Goal: Task Accomplishment & Management: Complete application form

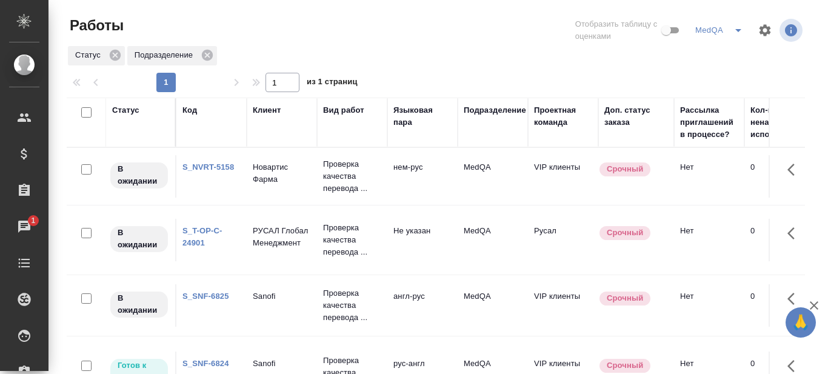
click at [128, 109] on div "Статус" at bounding box center [125, 110] width 27 height 12
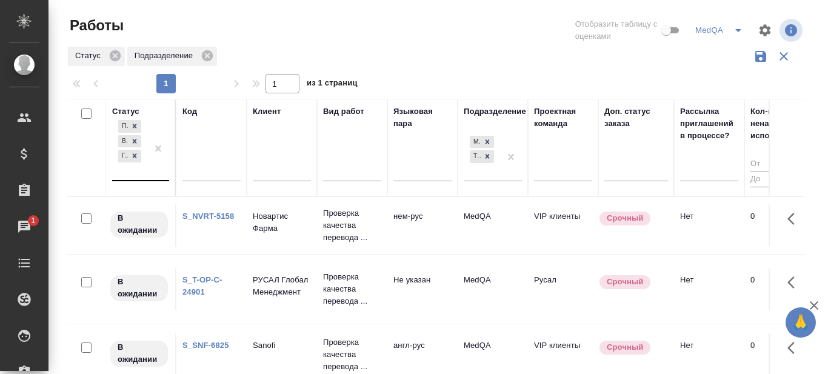
click at [138, 176] on div "Подбор В ожидании Готов к работе" at bounding box center [129, 149] width 35 height 62
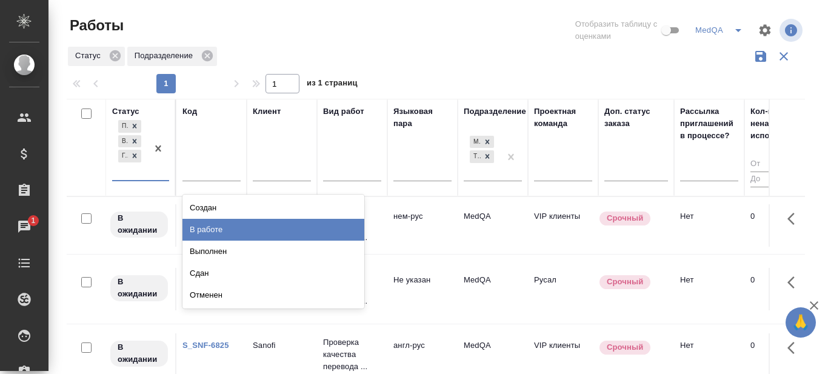
click at [235, 230] on div "В работе" at bounding box center [273, 230] width 182 height 22
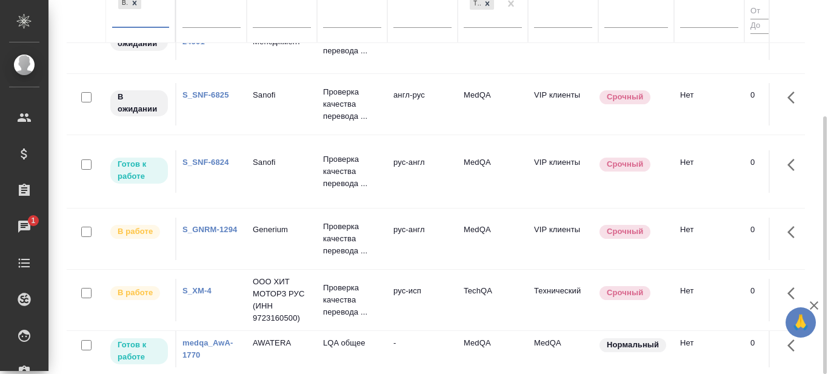
scroll to position [113, 0]
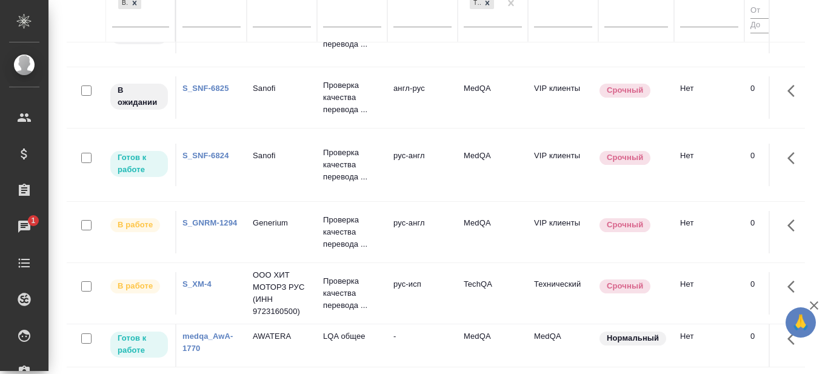
click at [201, 279] on link "S_XM-4" at bounding box center [196, 283] width 29 height 9
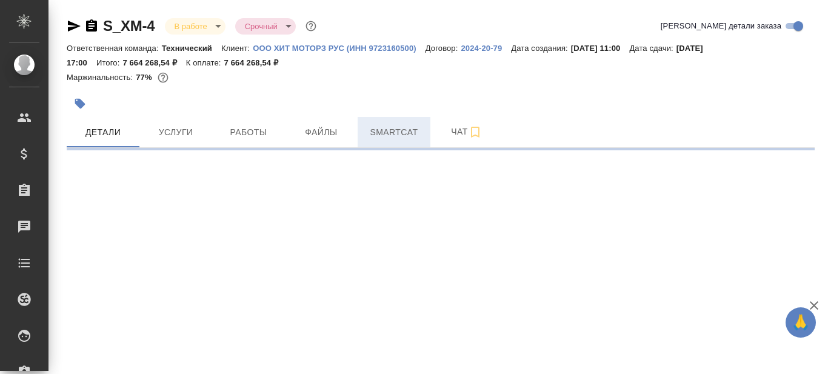
select select "RU"
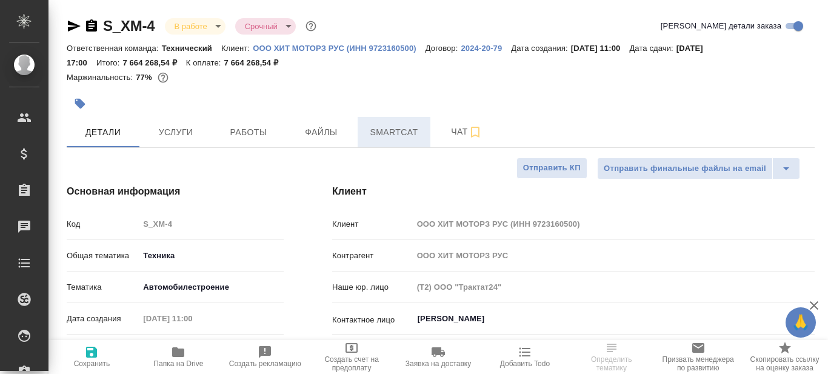
click at [398, 132] on span "Smartcat" at bounding box center [394, 132] width 58 height 15
type textarea "x"
type input "[PERSON_NAME]"
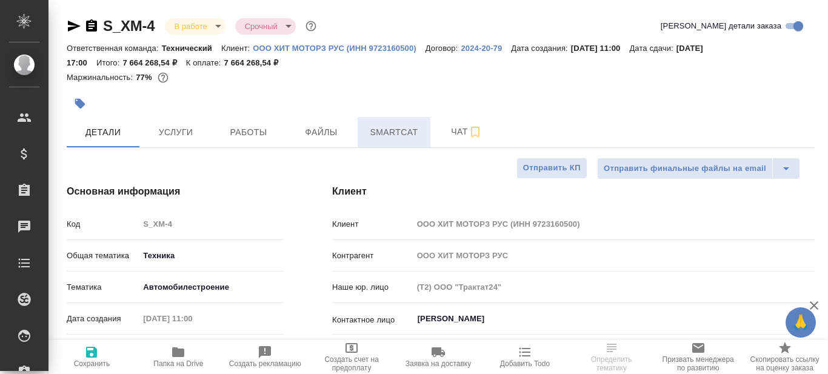
type input "Сеитов Павел"
type textarea "x"
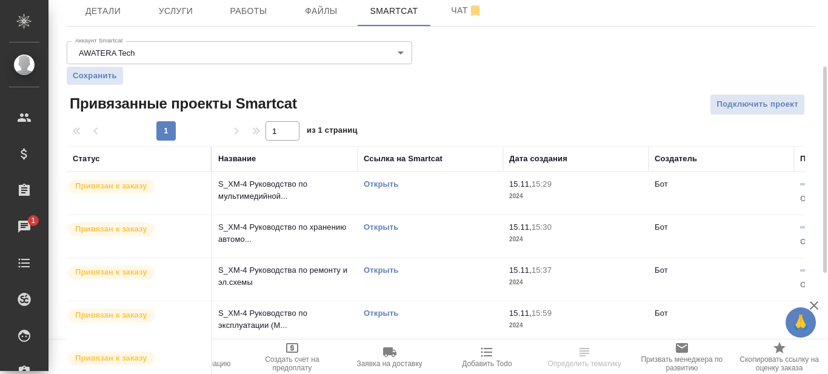
scroll to position [304, 0]
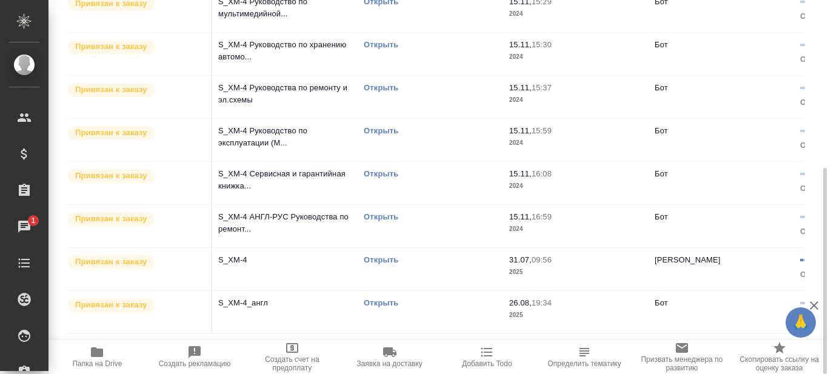
click at [384, 258] on link "Открыть" at bounding box center [381, 259] width 35 height 9
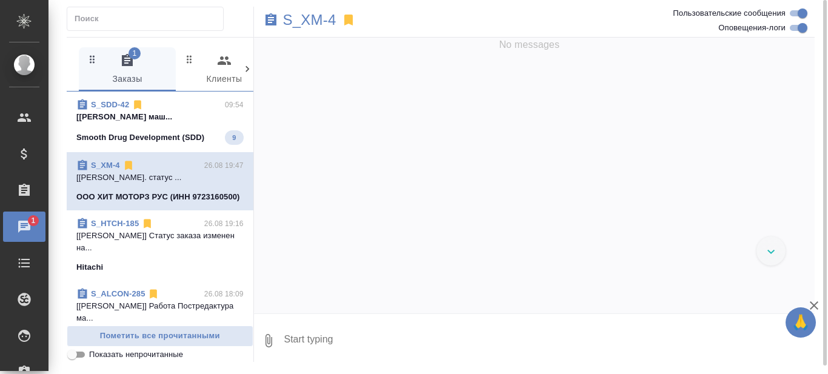
click at [183, 123] on p "[[PERSON_NAME] маш..." at bounding box center [159, 117] width 167 height 12
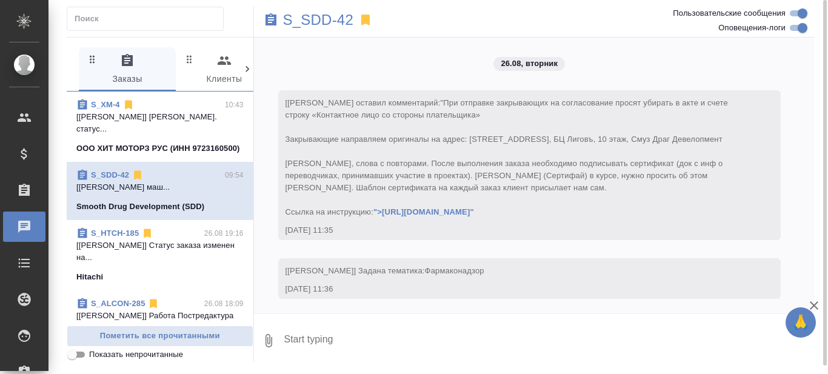
scroll to position [7551, 0]
